Goal: Task Accomplishment & Management: Use online tool/utility

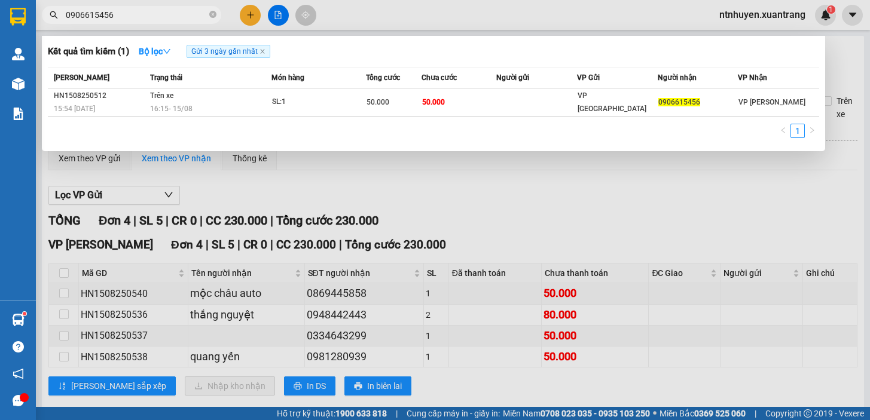
click at [146, 16] on input "0906615456" at bounding box center [136, 14] width 141 height 13
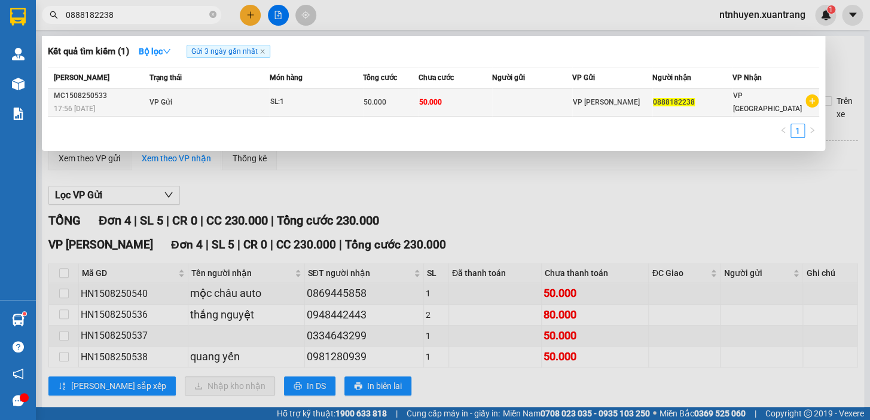
type input "0888182238"
click at [213, 105] on td "VP Gửi" at bounding box center [207, 102] width 123 height 28
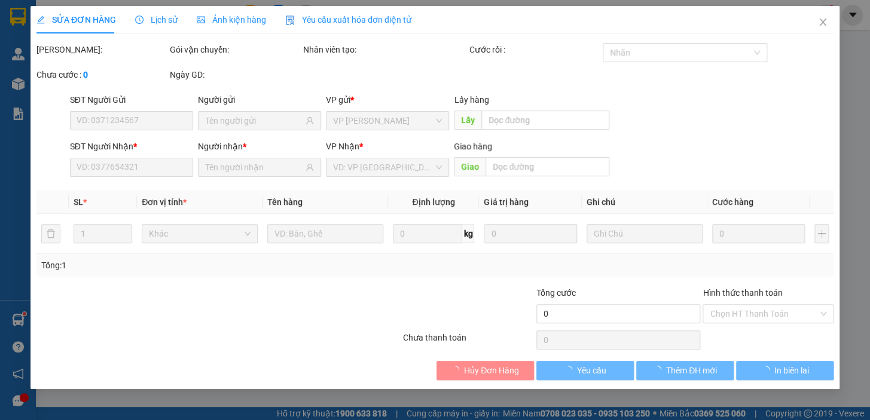
type input "0888182238"
type input "50.000"
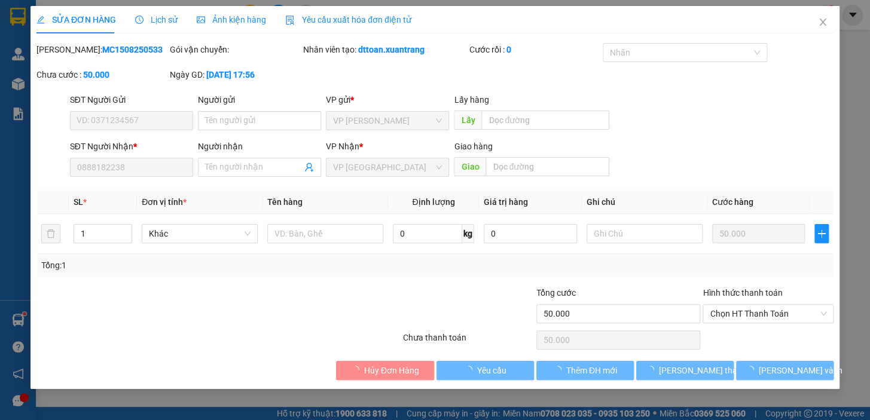
click at [236, 22] on span "Ảnh kiện hàng" at bounding box center [231, 20] width 69 height 10
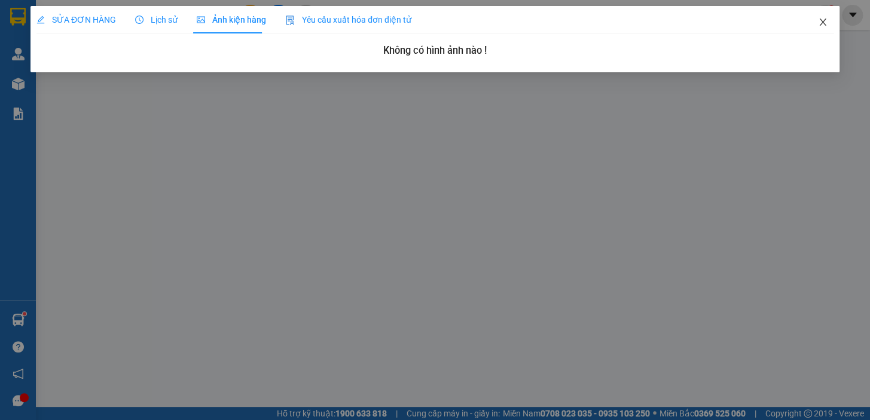
click at [821, 24] on icon "close" at bounding box center [822, 22] width 7 height 7
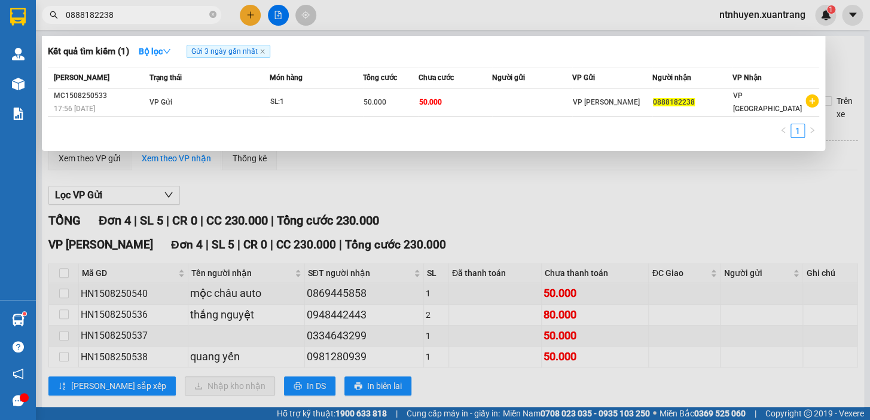
click at [167, 19] on input "0888182238" at bounding box center [136, 14] width 141 height 13
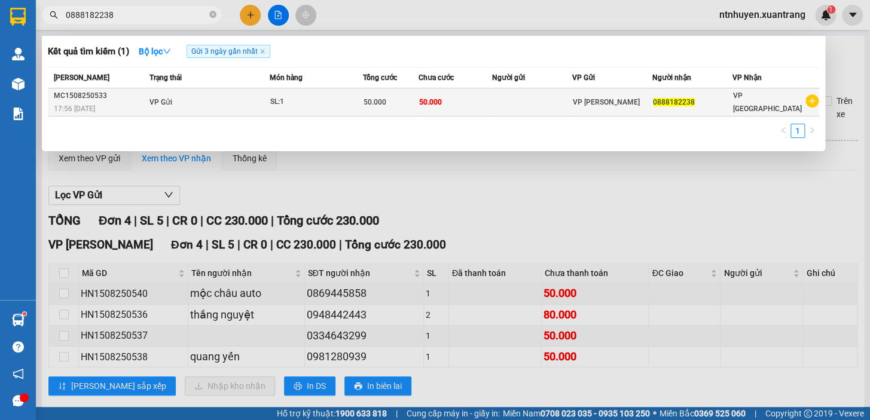
click at [227, 98] on td "VP Gửi" at bounding box center [207, 102] width 123 height 28
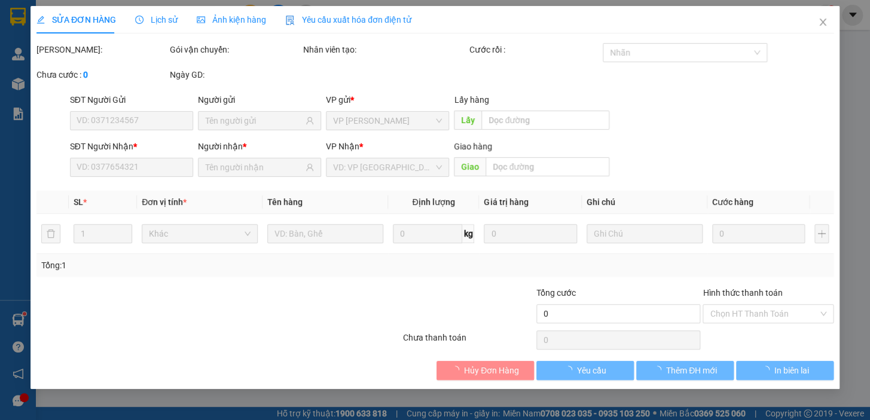
type input "0888182238"
type input "50.000"
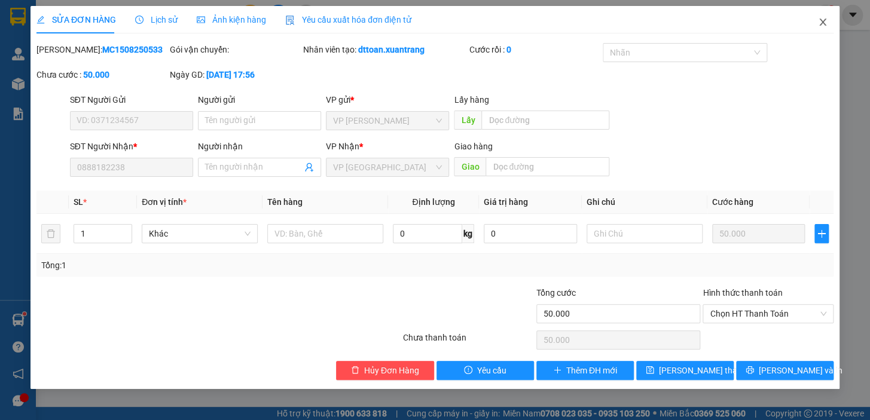
click at [821, 24] on icon "close" at bounding box center [822, 22] width 7 height 7
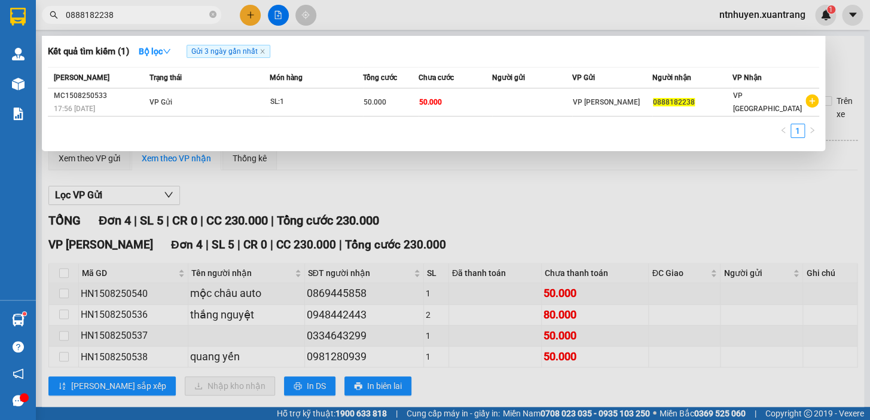
click at [138, 13] on input "0888182238" at bounding box center [136, 14] width 141 height 13
click at [137, 10] on input "0888182238" at bounding box center [136, 14] width 141 height 13
paste input "979065705"
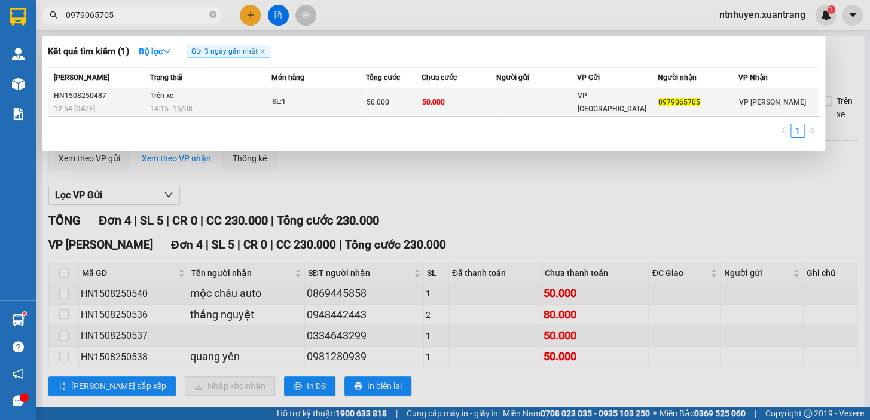
type input "0979065705"
click at [227, 105] on div "14:15 [DATE]" at bounding box center [210, 108] width 121 height 13
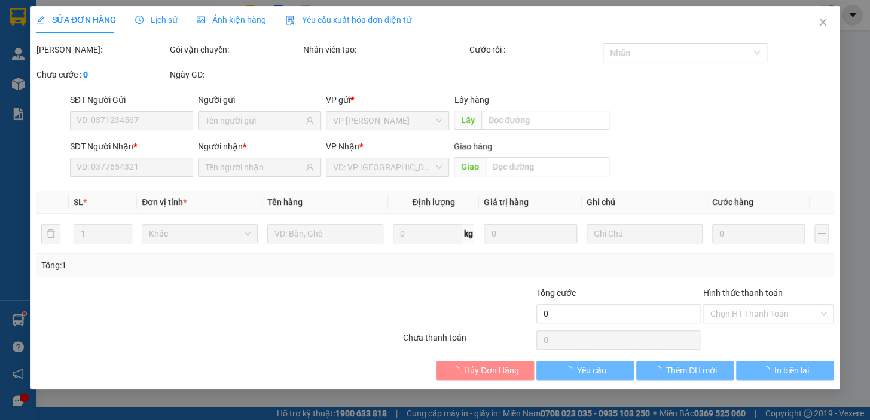
type input "0979065705"
type input "50.000"
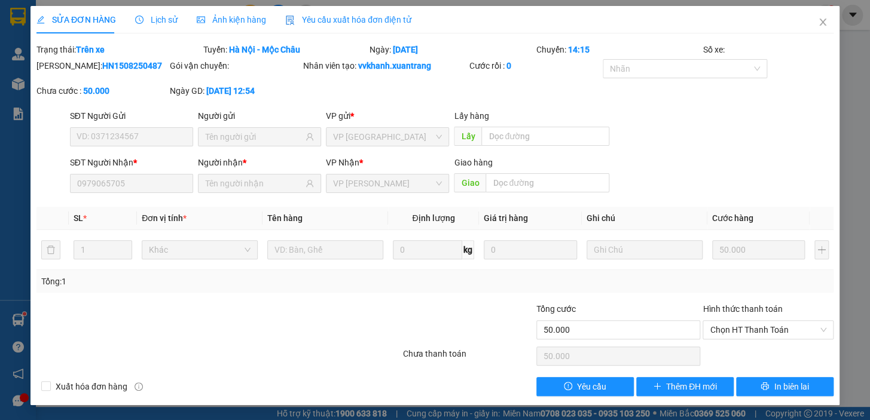
click at [221, 24] on span "Ảnh kiện hàng" at bounding box center [231, 20] width 69 height 10
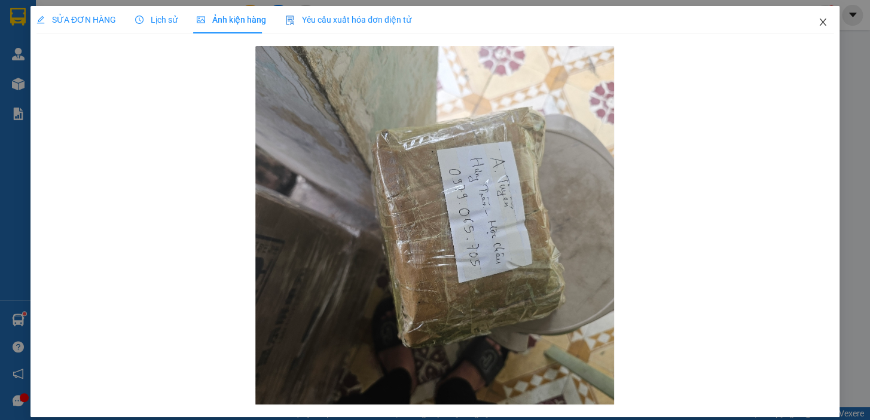
click at [818, 23] on icon "close" at bounding box center [823, 22] width 10 height 10
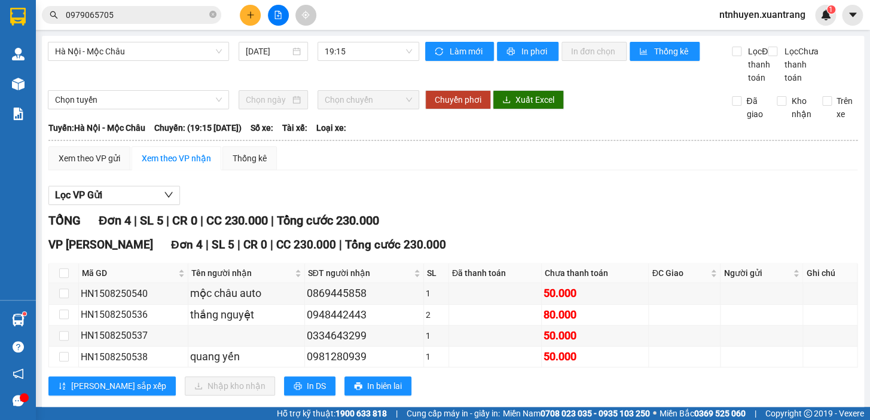
click at [179, 13] on input "0979065705" at bounding box center [136, 14] width 141 height 13
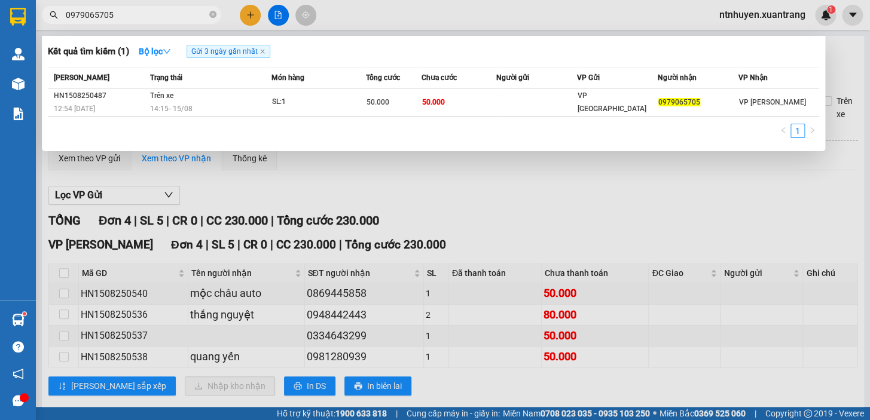
click at [148, 12] on input "0979065705" at bounding box center [136, 14] width 141 height 13
click at [148, 13] on input "0979065705" at bounding box center [136, 14] width 141 height 13
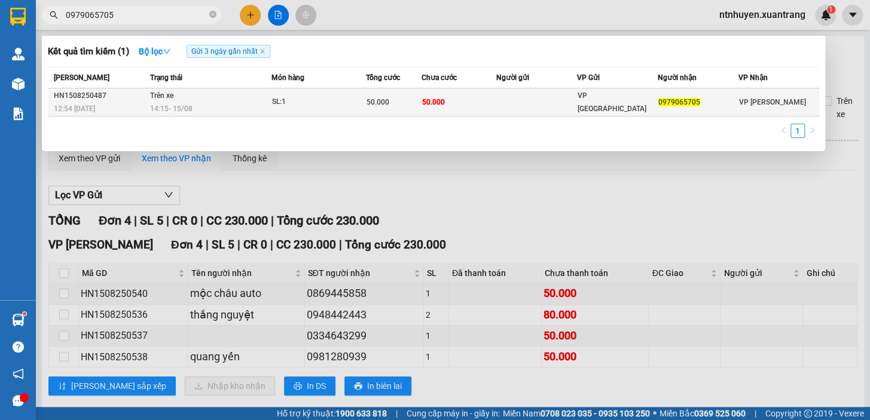
click at [236, 111] on div "14:15 [DATE]" at bounding box center [210, 108] width 121 height 13
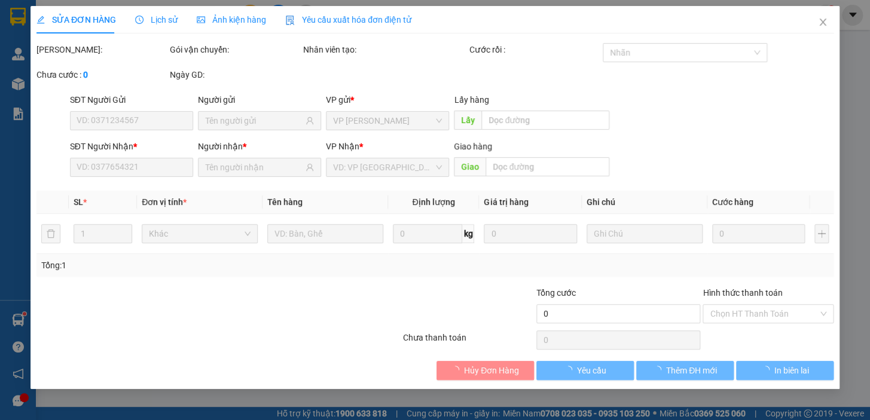
type input "0979065705"
type input "50.000"
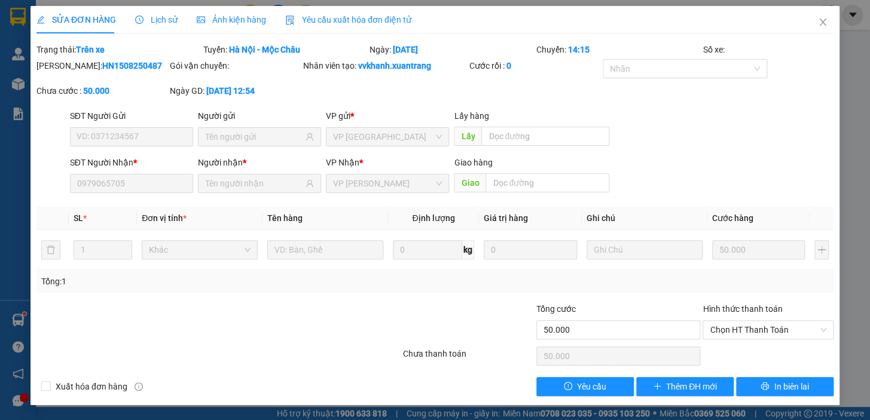
click at [225, 24] on span "Ảnh kiện hàng" at bounding box center [231, 20] width 69 height 10
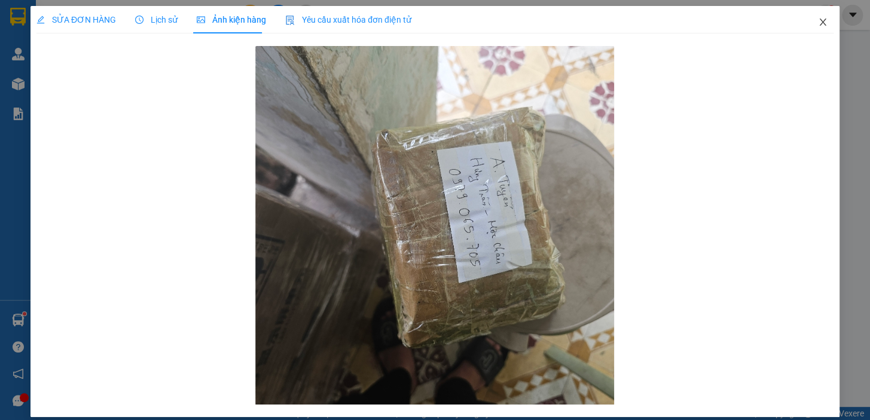
drag, startPoint x: 816, startPoint y: 25, endPoint x: 559, endPoint y: 29, distance: 257.0
click at [819, 25] on icon "close" at bounding box center [822, 22] width 7 height 7
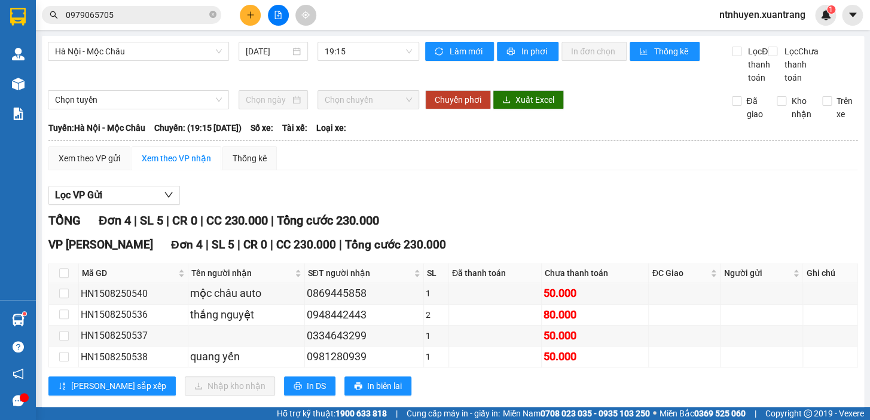
click at [152, 19] on input "0979065705" at bounding box center [136, 14] width 141 height 13
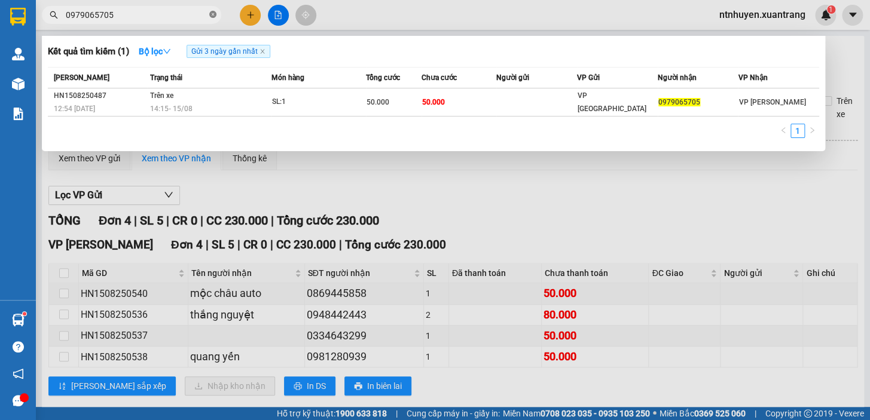
click at [212, 18] on span at bounding box center [212, 15] width 7 height 11
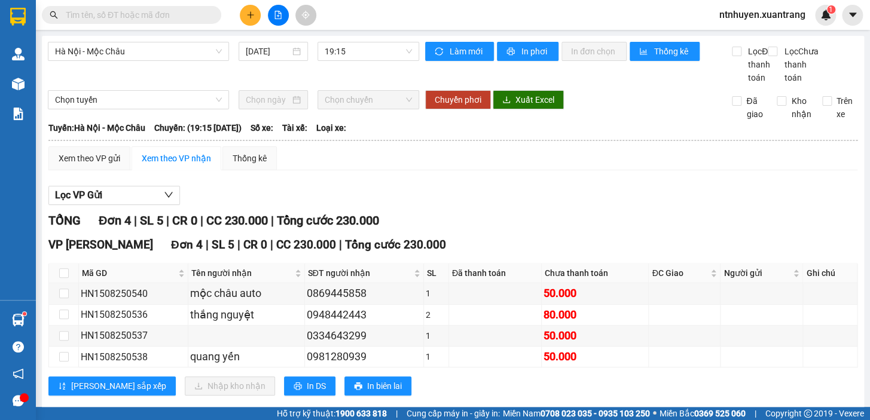
click at [145, 9] on input "text" at bounding box center [136, 14] width 141 height 13
click at [753, 11] on span "ntnhuyen.xuantrang" at bounding box center [761, 14] width 105 height 15
click at [747, 39] on span "Đăng xuất" at bounding box center [767, 36] width 81 height 13
